Goal: Transaction & Acquisition: Purchase product/service

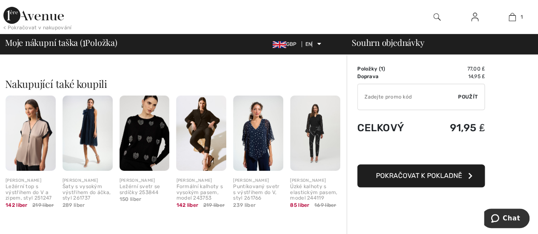
scroll to position [170, 0]
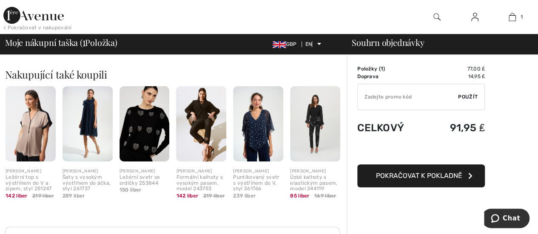
click at [195, 120] on img at bounding box center [201, 123] width 50 height 75
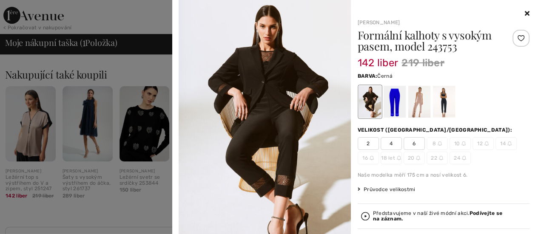
click at [525, 11] on icon at bounding box center [527, 13] width 5 height 7
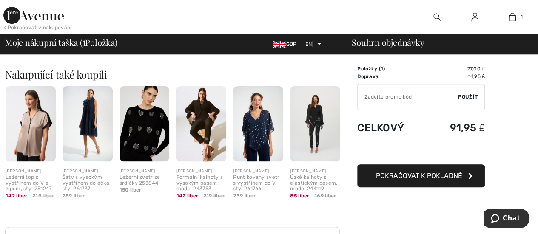
click at [20, 141] on img at bounding box center [31, 123] width 50 height 75
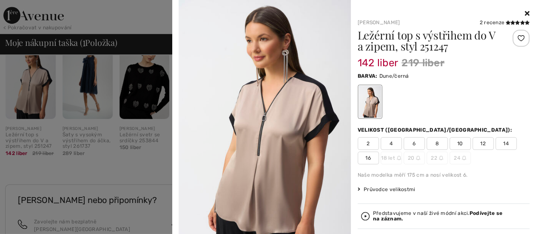
scroll to position [0, 0]
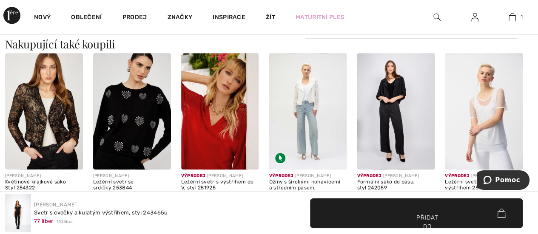
click at [402, 95] on img at bounding box center [396, 111] width 78 height 117
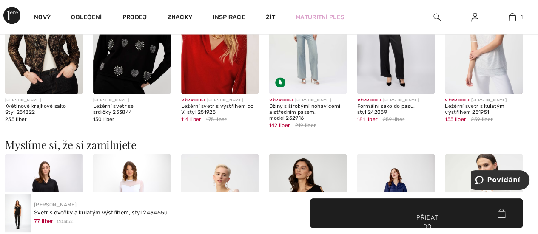
scroll to position [510, 0]
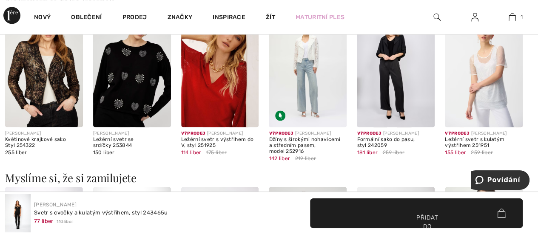
click at [490, 80] on img at bounding box center [484, 69] width 78 height 117
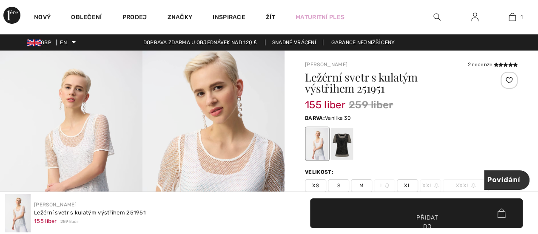
checkbox input "true"
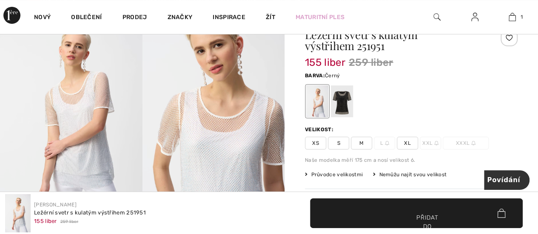
click at [346, 105] on div at bounding box center [342, 101] width 22 height 32
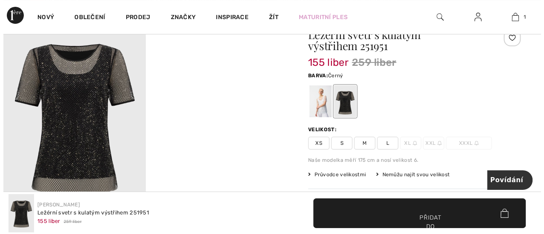
scroll to position [0, 0]
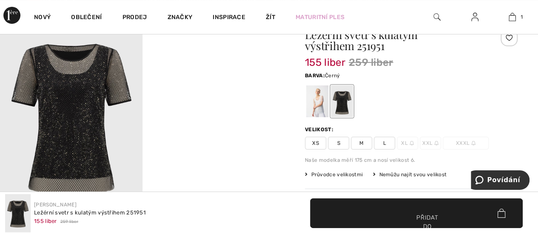
click at [77, 127] on img at bounding box center [71, 115] width 142 height 214
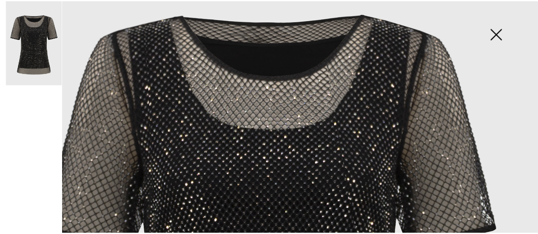
scroll to position [128, 0]
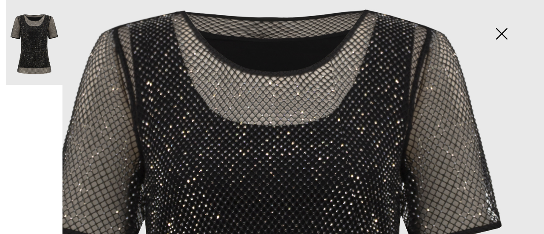
click at [505, 35] on img at bounding box center [502, 35] width 43 height 44
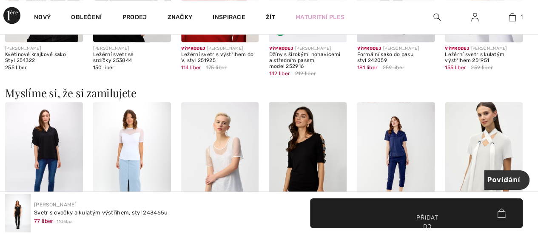
click at [295, 143] on img at bounding box center [308, 160] width 78 height 117
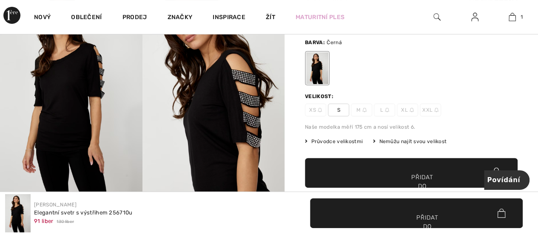
scroll to position [85, 0]
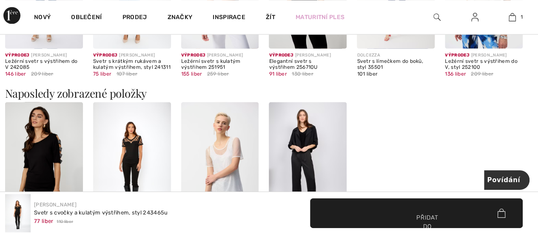
scroll to position [851, 0]
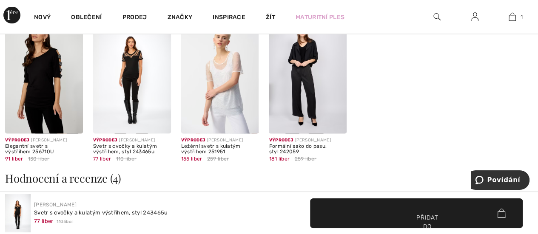
click at [47, 99] on img at bounding box center [44, 75] width 78 height 117
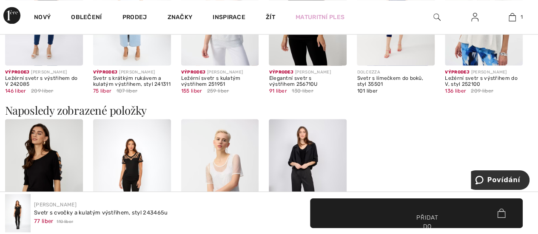
scroll to position [621, 0]
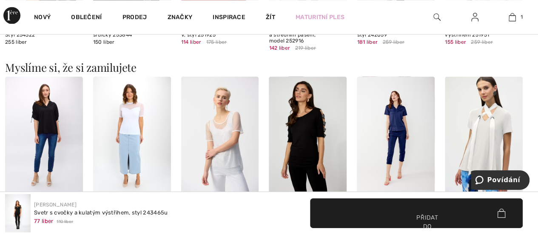
click at [138, 110] on img at bounding box center [132, 135] width 78 height 117
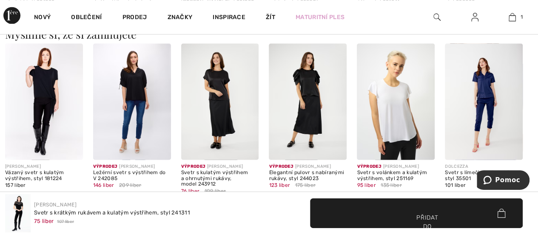
scroll to position [638, 0]
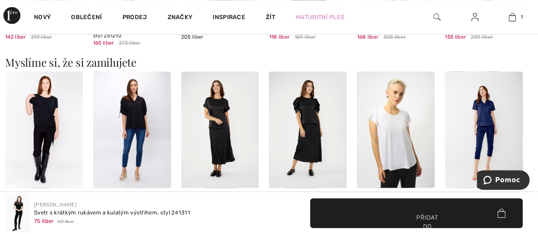
click at [49, 97] on img at bounding box center [44, 129] width 78 height 117
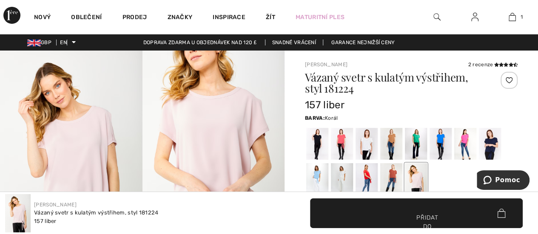
click at [342, 145] on div at bounding box center [342, 144] width 22 height 32
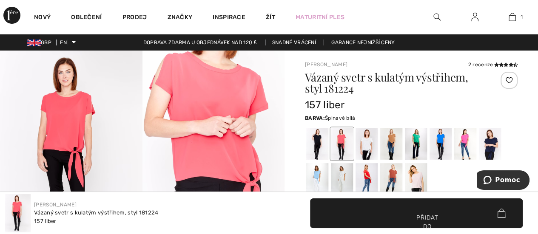
click at [347, 175] on div at bounding box center [342, 179] width 22 height 32
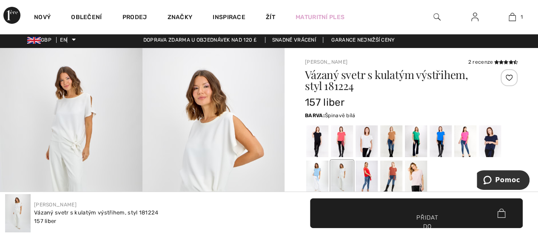
scroll to position [43, 0]
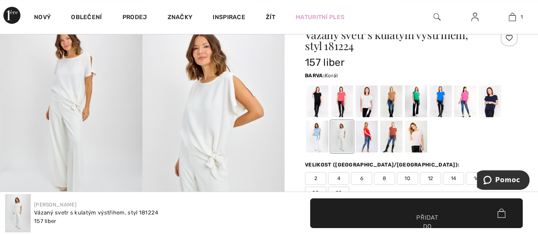
click at [335, 103] on div at bounding box center [342, 101] width 22 height 32
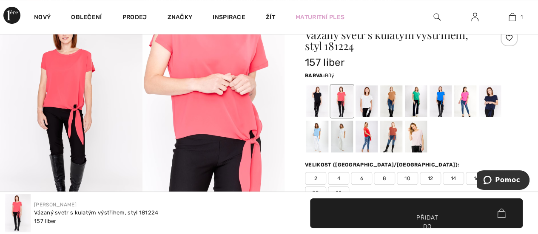
click at [369, 102] on div at bounding box center [367, 101] width 22 height 32
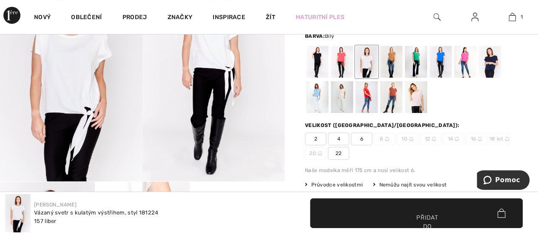
scroll to position [0, 0]
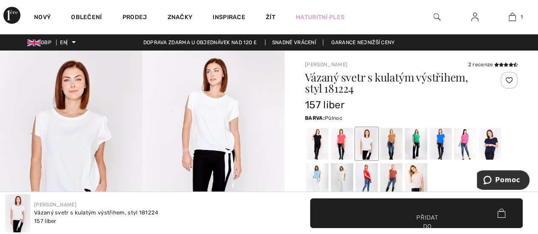
click at [487, 143] on div at bounding box center [490, 144] width 22 height 32
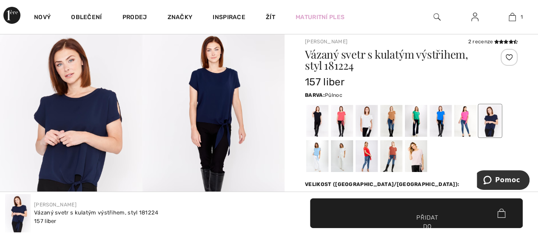
scroll to position [43, 0]
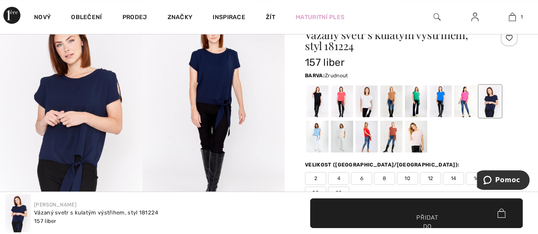
click at [417, 138] on div at bounding box center [416, 137] width 22 height 32
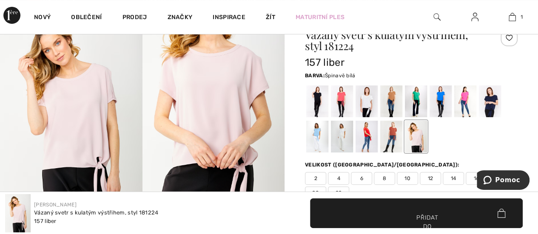
click at [347, 137] on div at bounding box center [342, 137] width 22 height 32
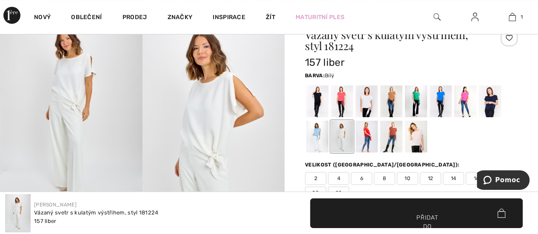
click at [371, 98] on div at bounding box center [367, 101] width 22 height 32
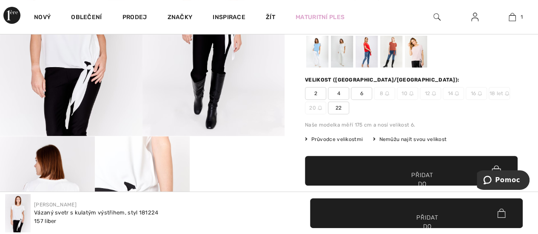
scroll to position [0, 0]
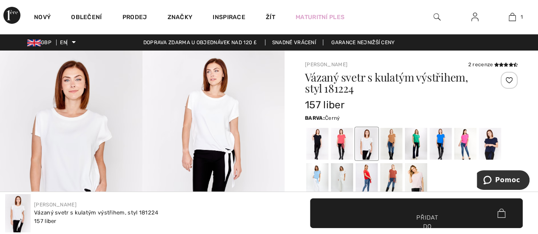
click at [318, 145] on div at bounding box center [317, 144] width 22 height 32
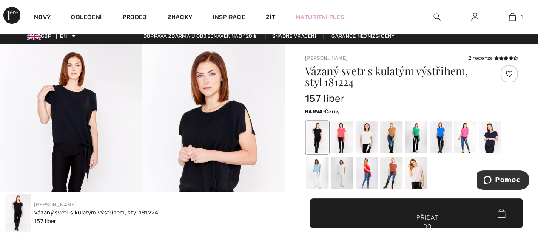
scroll to position [85, 0]
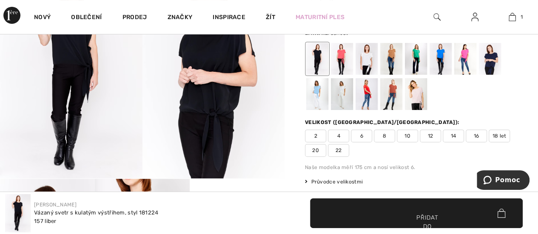
click at [413, 92] on div at bounding box center [416, 94] width 22 height 32
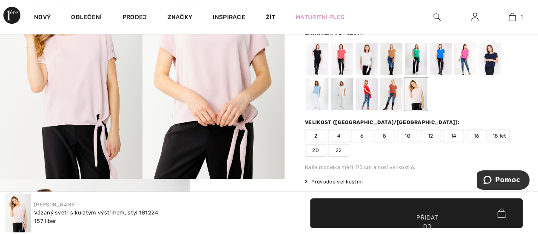
click at [474, 61] on div at bounding box center [465, 59] width 22 height 32
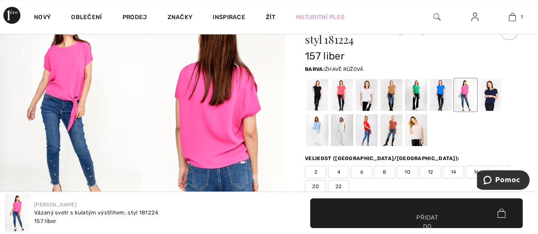
scroll to position [43, 0]
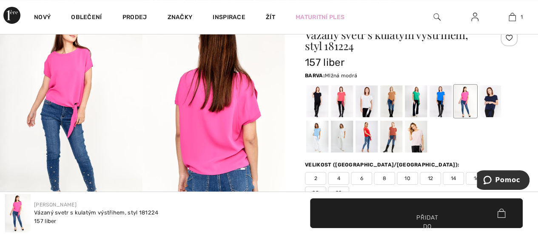
click at [317, 135] on div at bounding box center [317, 137] width 22 height 32
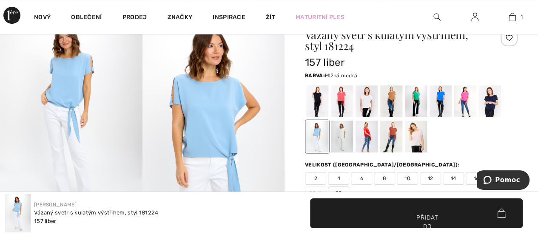
scroll to position [85, 0]
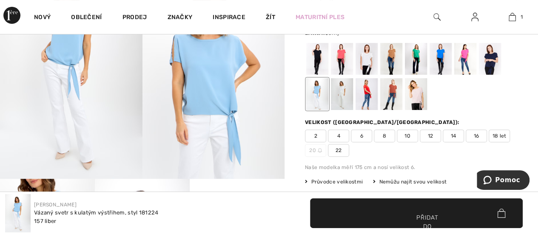
click at [310, 56] on div at bounding box center [317, 59] width 22 height 32
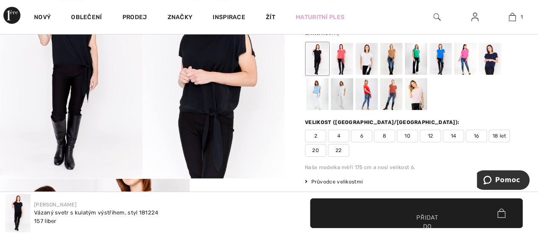
scroll to position [0, 0]
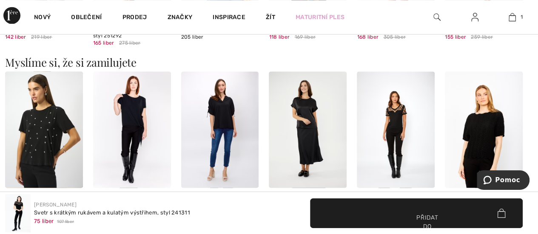
click at [53, 148] on img at bounding box center [44, 129] width 78 height 117
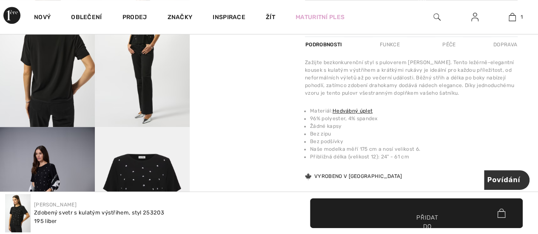
scroll to position [298, 0]
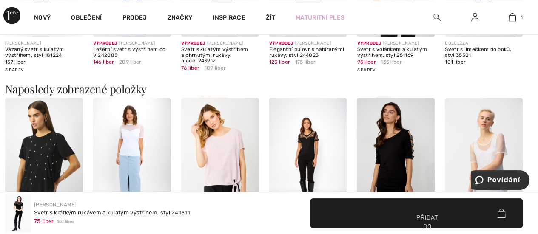
scroll to position [766, 0]
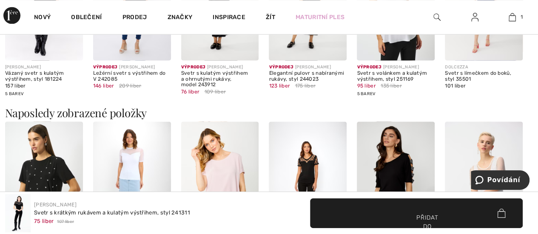
click at [131, 155] on img at bounding box center [132, 180] width 78 height 117
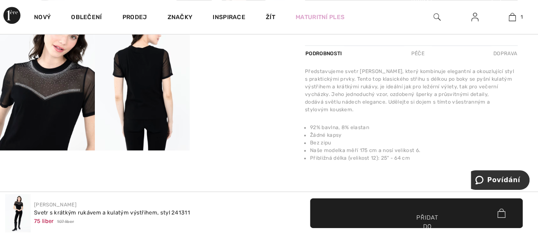
scroll to position [468, 0]
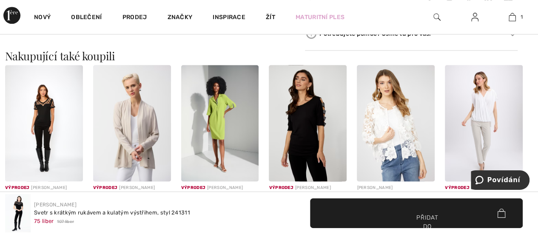
click at [470, 102] on img at bounding box center [484, 123] width 78 height 117
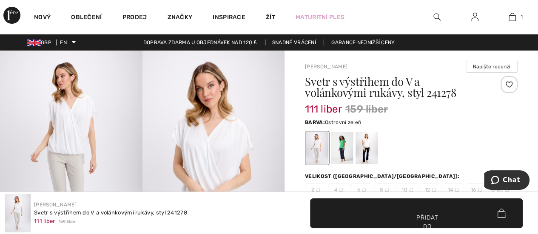
click at [343, 143] on div at bounding box center [342, 148] width 22 height 32
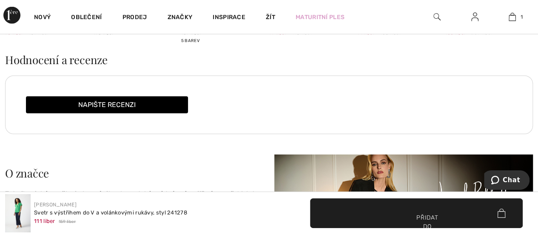
scroll to position [893, 0]
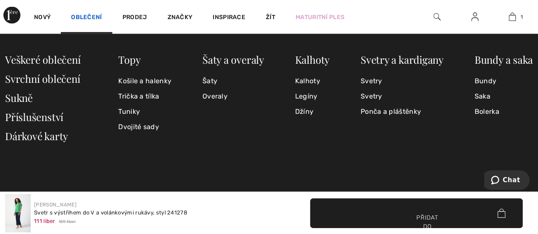
click at [82, 17] on font "Oblečení" at bounding box center [86, 17] width 31 height 7
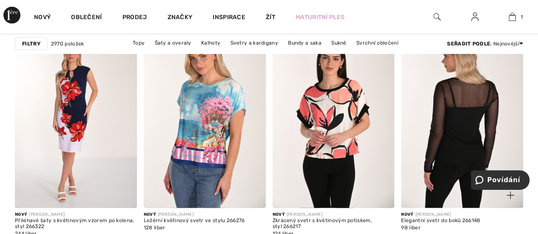
scroll to position [2637, 0]
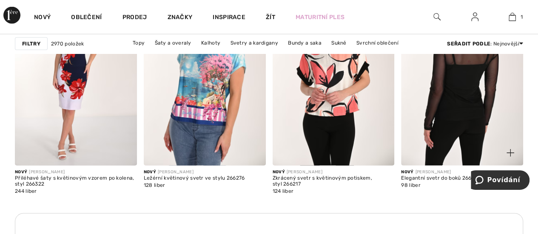
click at [453, 114] on img at bounding box center [462, 74] width 122 height 183
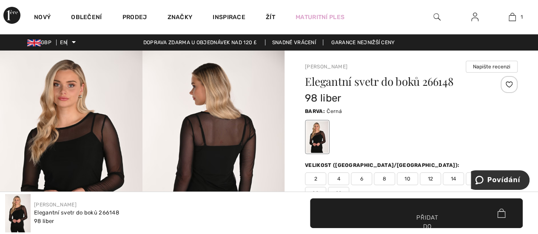
click at [230, 149] on img at bounding box center [213, 157] width 142 height 213
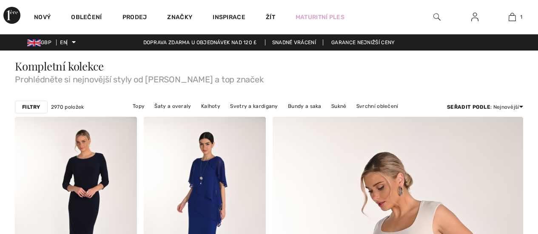
checkbox input "true"
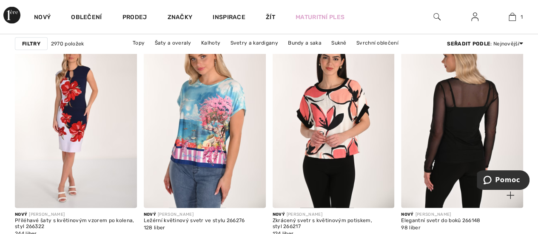
click at [475, 115] on img at bounding box center [462, 117] width 122 height 183
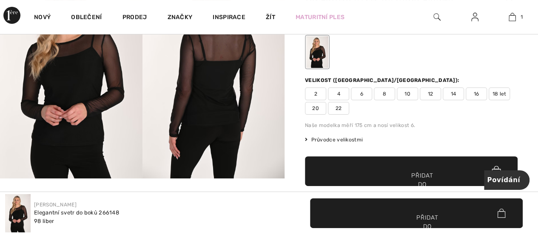
click at [350, 138] on font "Průvodce velikostmi" at bounding box center [337, 140] width 52 height 6
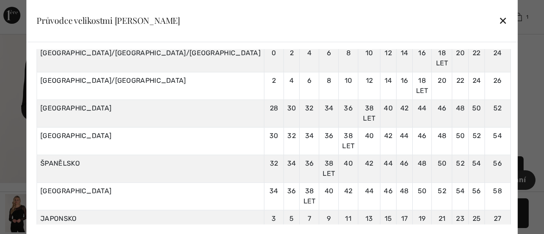
scroll to position [85, 0]
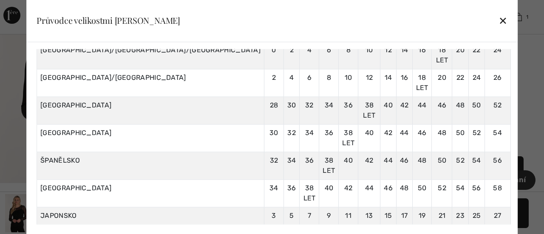
click at [444, 23] on div "Průvodce velikostmi [PERSON_NAME] ✕" at bounding box center [272, 21] width 492 height 43
click at [499, 14] on div "✕" at bounding box center [503, 21] width 9 height 18
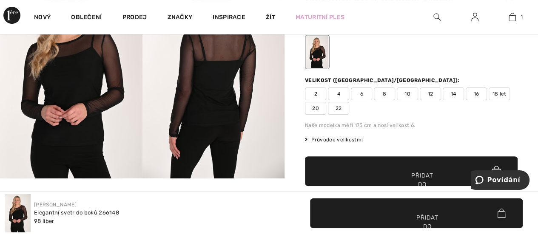
click at [345, 138] on font "Průvodce velikostmi" at bounding box center [337, 140] width 52 height 6
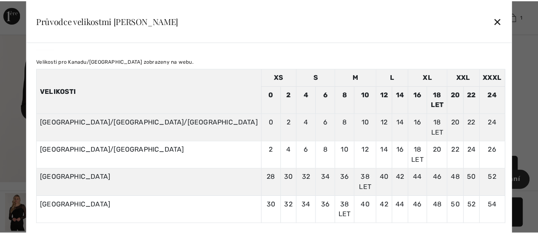
scroll to position [0, 0]
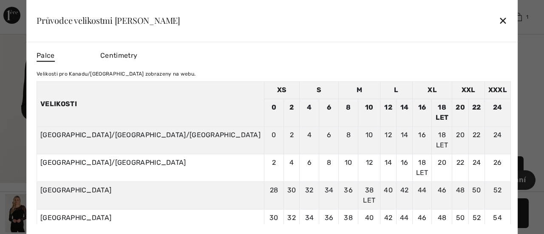
click at [499, 21] on font "✕" at bounding box center [503, 21] width 9 height 12
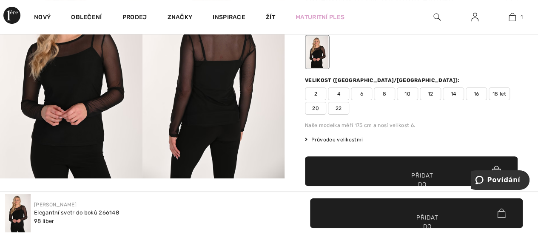
click at [501, 92] on font "18 let" at bounding box center [500, 94] width 14 height 6
click at [433, 171] on span "✔ Přidáno do košíku Přidat do košíku" at bounding box center [411, 172] width 213 height 30
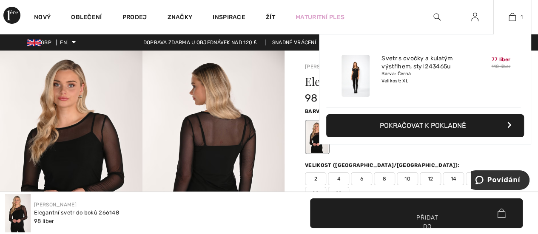
click at [424, 159] on div "Přidáno do košíku Frank Lyman Svetr s cvočky a kulatým výstřihem, styl 243465u …" at bounding box center [425, 109] width 212 height 151
click at [402, 160] on div "Přidáno do košíku Frank Lyman Svetr s cvočky a kulatým výstřihem, styl 243465u …" at bounding box center [425, 109] width 212 height 151
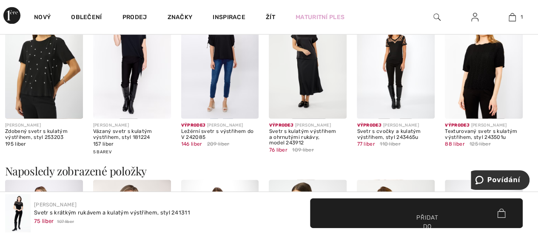
scroll to position [680, 0]
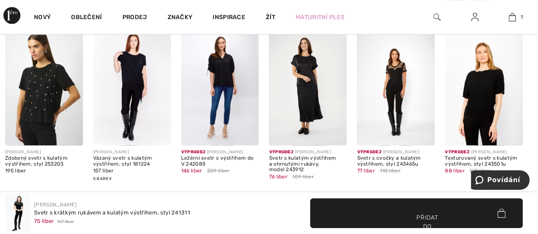
click at [494, 83] on img at bounding box center [484, 87] width 78 height 117
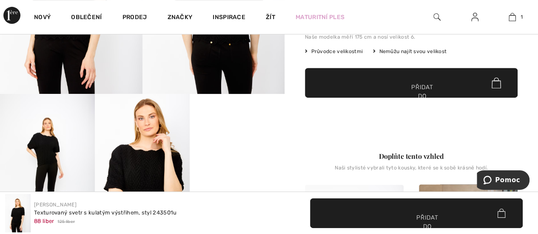
scroll to position [43, 0]
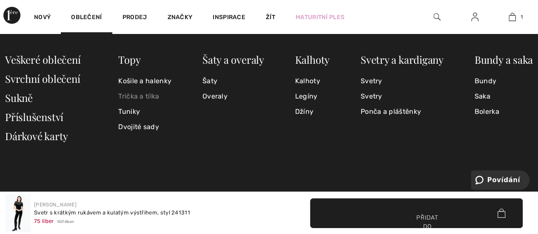
click at [139, 96] on font "Trička a tílka" at bounding box center [138, 96] width 41 height 8
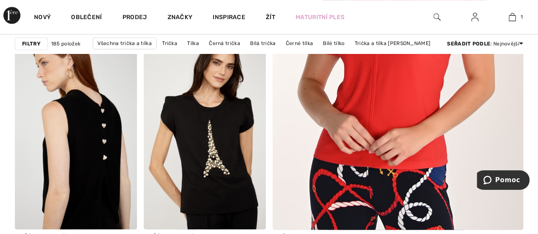
scroll to position [298, 0]
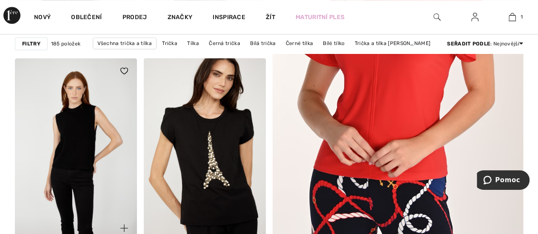
click at [87, 155] on img at bounding box center [76, 149] width 122 height 183
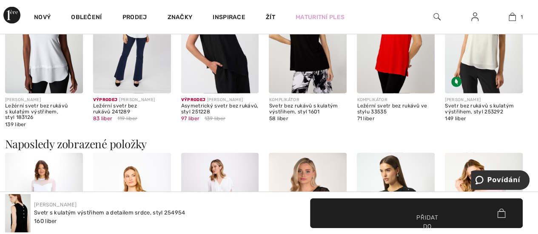
scroll to position [931, 0]
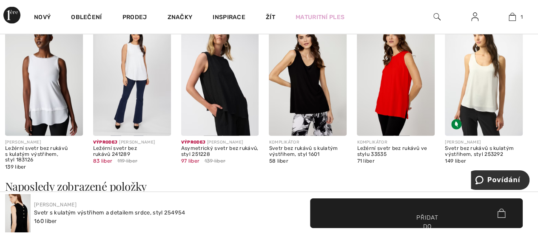
click at [51, 90] on img at bounding box center [44, 78] width 78 height 117
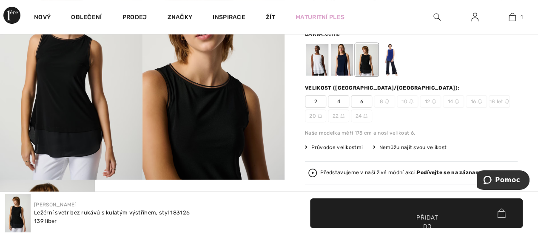
scroll to position [43, 0]
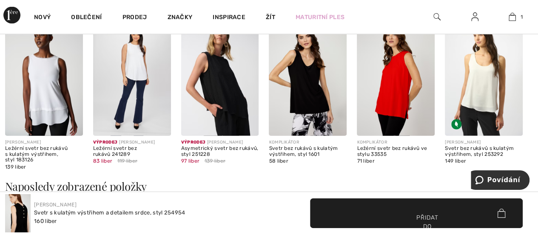
click at [139, 83] on img at bounding box center [132, 78] width 78 height 117
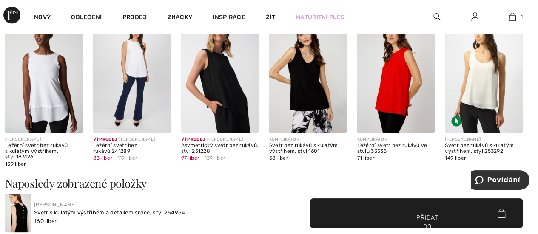
scroll to position [931, 0]
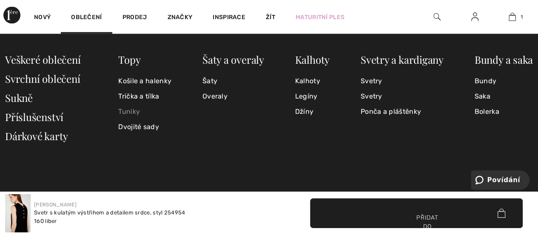
click at [128, 110] on font "Tuniky" at bounding box center [129, 112] width 22 height 8
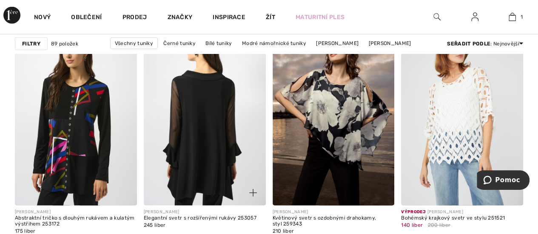
scroll to position [1092, 0]
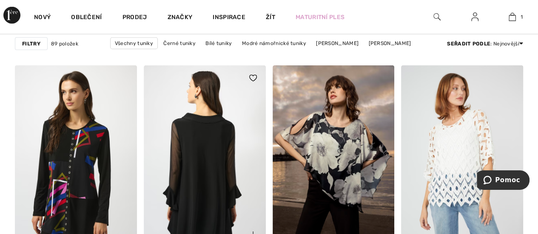
click at [240, 140] on img at bounding box center [205, 156] width 122 height 183
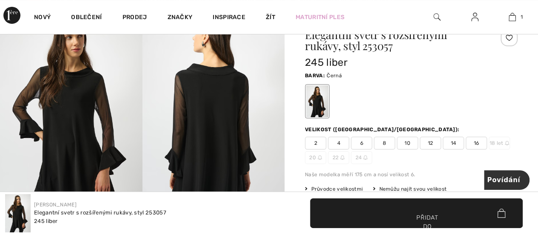
click at [477, 143] on font "16" at bounding box center [477, 143] width 6 height 6
click at [413, 217] on font "✔ Přidáno do košíku" at bounding box center [417, 232] width 27 height 36
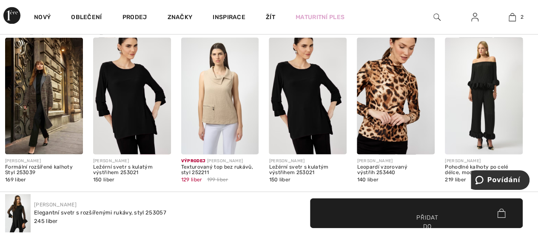
scroll to position [723, 0]
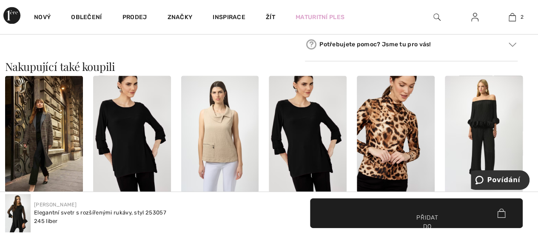
click at [143, 135] on img at bounding box center [132, 134] width 78 height 117
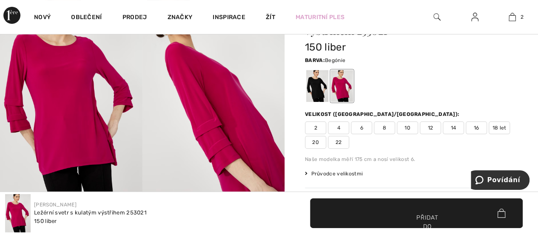
scroll to position [43, 0]
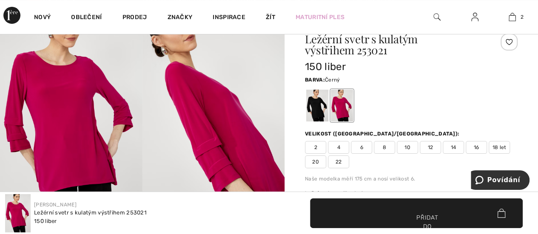
click at [315, 111] on div at bounding box center [317, 106] width 22 height 32
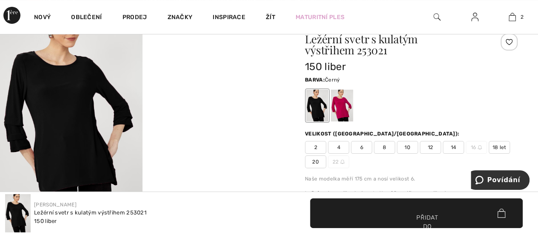
scroll to position [128, 0]
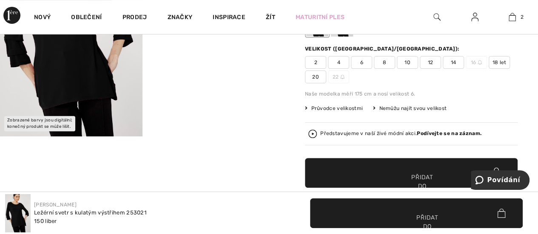
click at [495, 60] on font "18 let" at bounding box center [500, 63] width 14 height 6
click at [429, 175] on font "Přidat do košíku" at bounding box center [422, 186] width 22 height 27
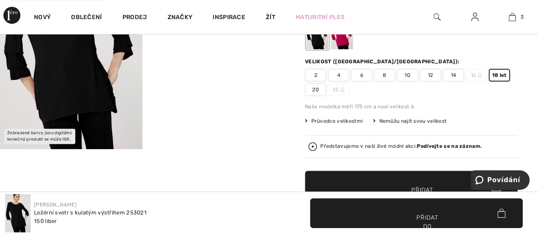
scroll to position [0, 0]
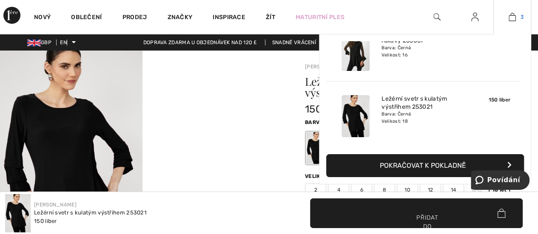
click at [517, 14] on link "3" at bounding box center [512, 17] width 37 height 10
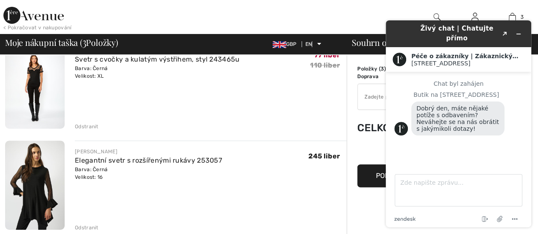
click at [290, 119] on div "[PERSON_NAME] s cvočky a kulatým výstřihem, styl 243465u Barva: Černá Velikost:…" at bounding box center [211, 85] width 272 height 91
click at [478, 155] on main "Chat byl zahájen Butik na [GEOGRAPHIC_DATA] den, máte nějaké potíže s odbavením…" at bounding box center [459, 118] width 139 height 93
click at [274, 82] on div "[PERSON_NAME] s cvočky a kulatým výstřihem, styl 243465u Barva: Černá Velikost:…" at bounding box center [211, 85] width 272 height 91
click at [531, 17] on div "Živý chat | Chatujte přímo Created with Sketch. Péče o zákazníky | Zákaznický s…" at bounding box center [458, 124] width 159 height 221
click at [532, 7] on div "< Pokračovat v nakupování 3 Přidáno do košíku [PERSON_NAME] s cvočky a kulatým …" at bounding box center [269, 17] width 538 height 34
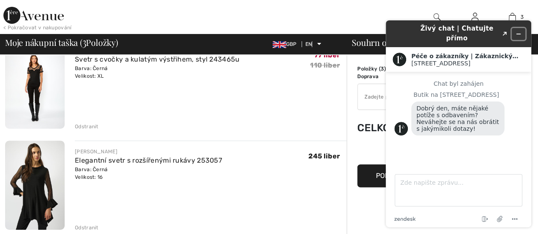
click at [515, 31] on icon "Minimalizovat widget" at bounding box center [518, 34] width 6 height 6
